Goal: Task Accomplishment & Management: Manage account settings

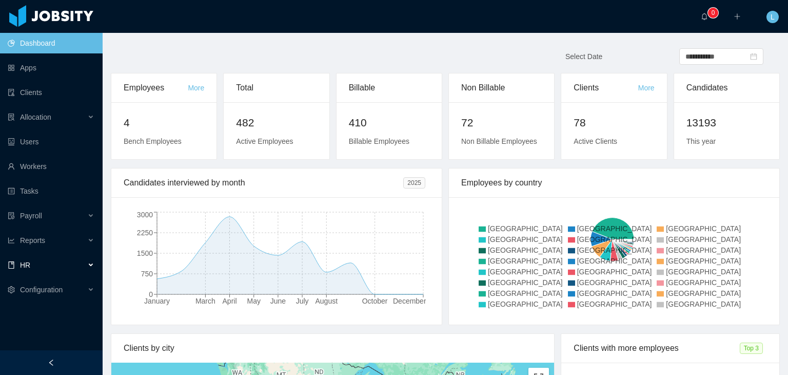
click at [42, 260] on div "HR" at bounding box center [51, 264] width 103 height 21
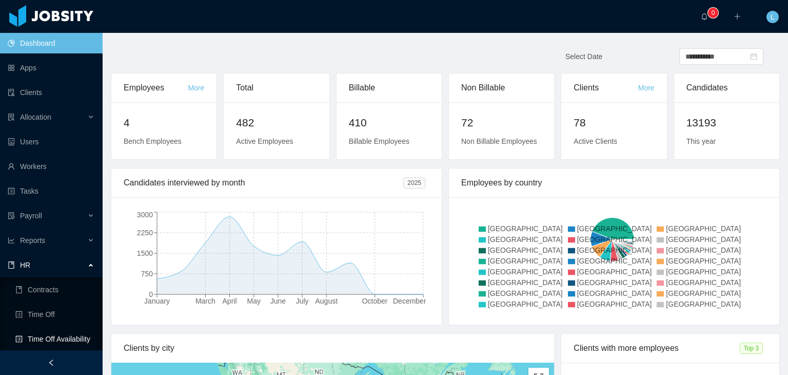
click at [67, 338] on link "Time Off Availability" at bounding box center [54, 338] width 79 height 21
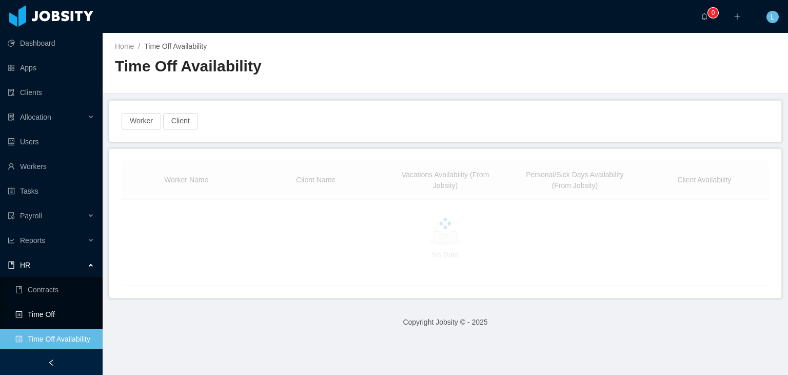
click at [64, 311] on link "Time Off" at bounding box center [54, 314] width 79 height 21
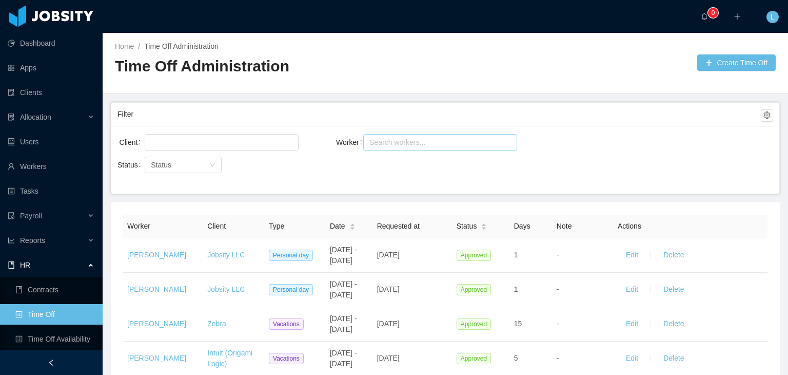
click at [384, 137] on div "Search workers..." at bounding box center [435, 142] width 132 height 10
type input "*****"
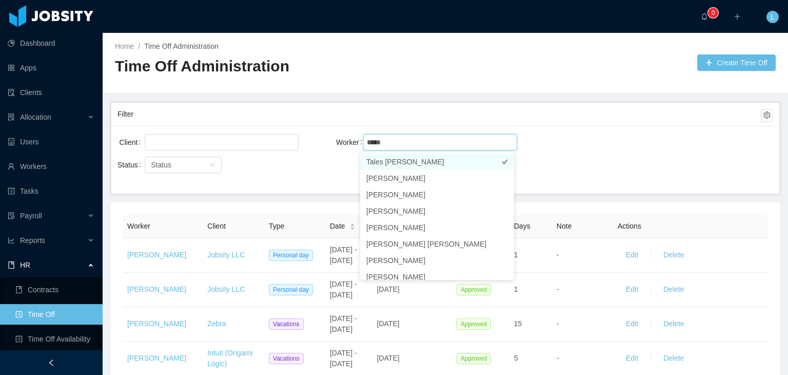
click at [417, 156] on li "Tales [PERSON_NAME]" at bounding box center [437, 161] width 154 height 16
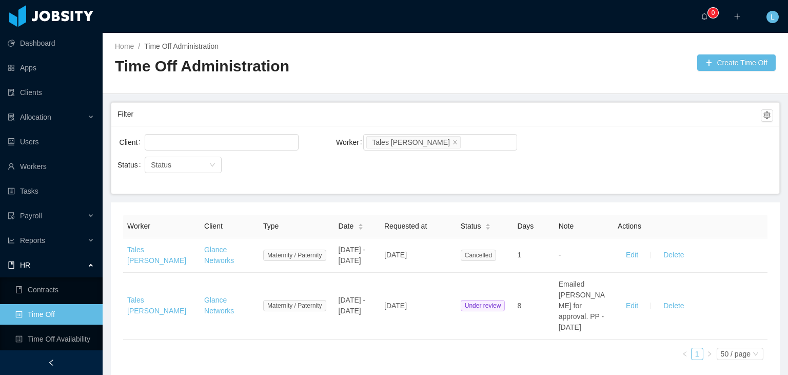
click at [488, 15] on div "··· 0 ··· ··· L ···" at bounding box center [394, 16] width 790 height 33
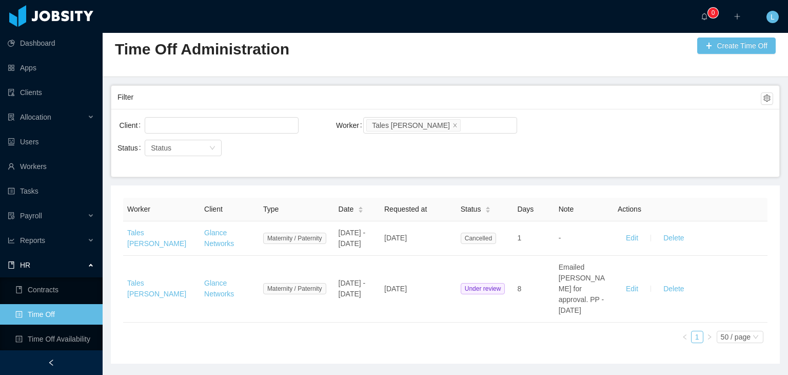
scroll to position [38, 0]
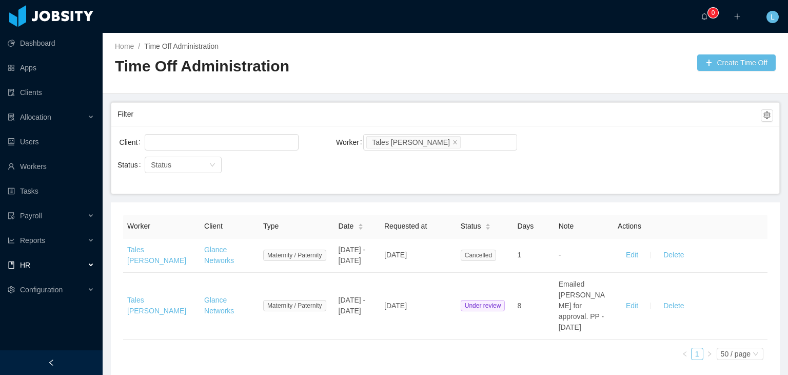
scroll to position [38, 0]
